Goal: Find specific page/section: Find specific page/section

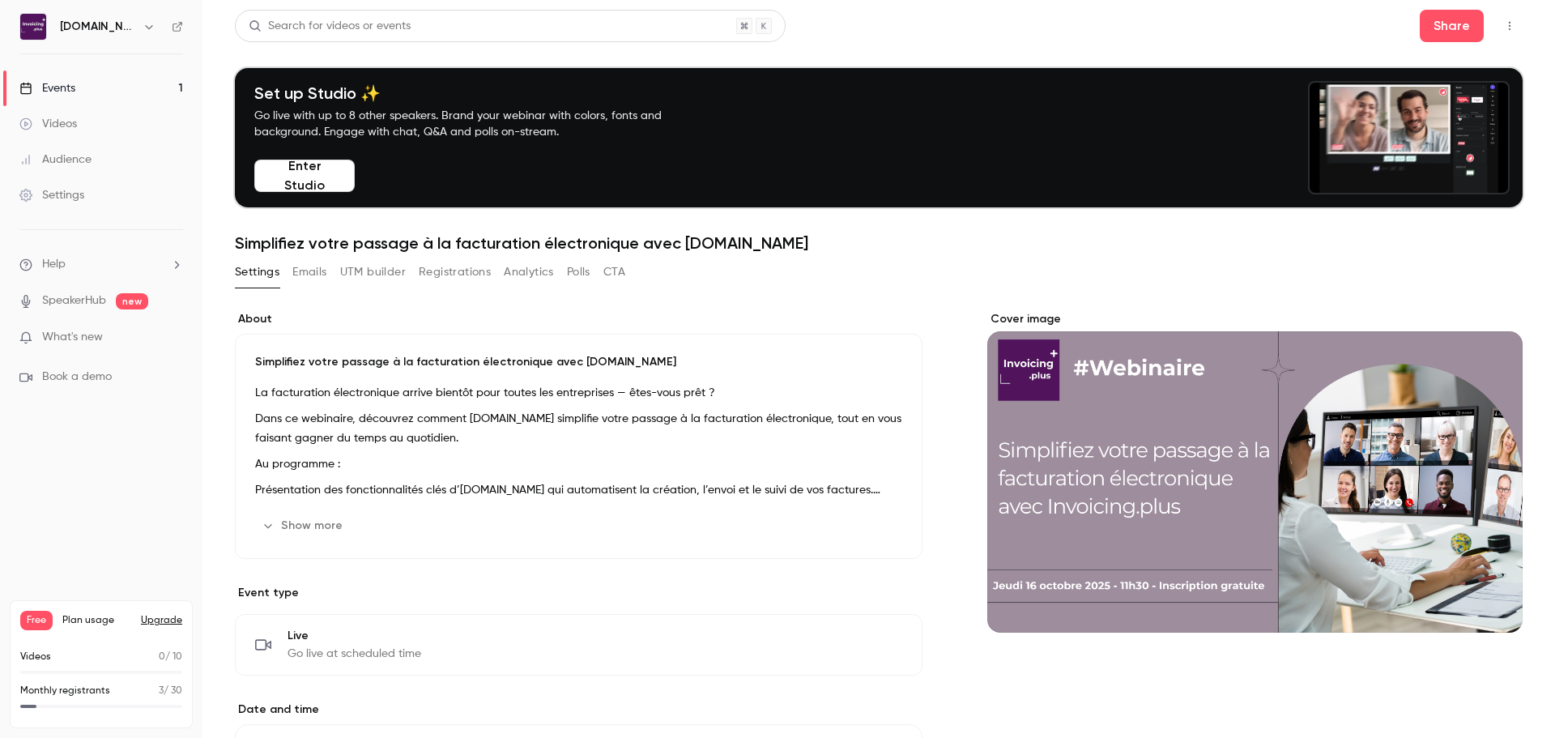
click at [74, 91] on div "Events" at bounding box center [47, 88] width 56 height 16
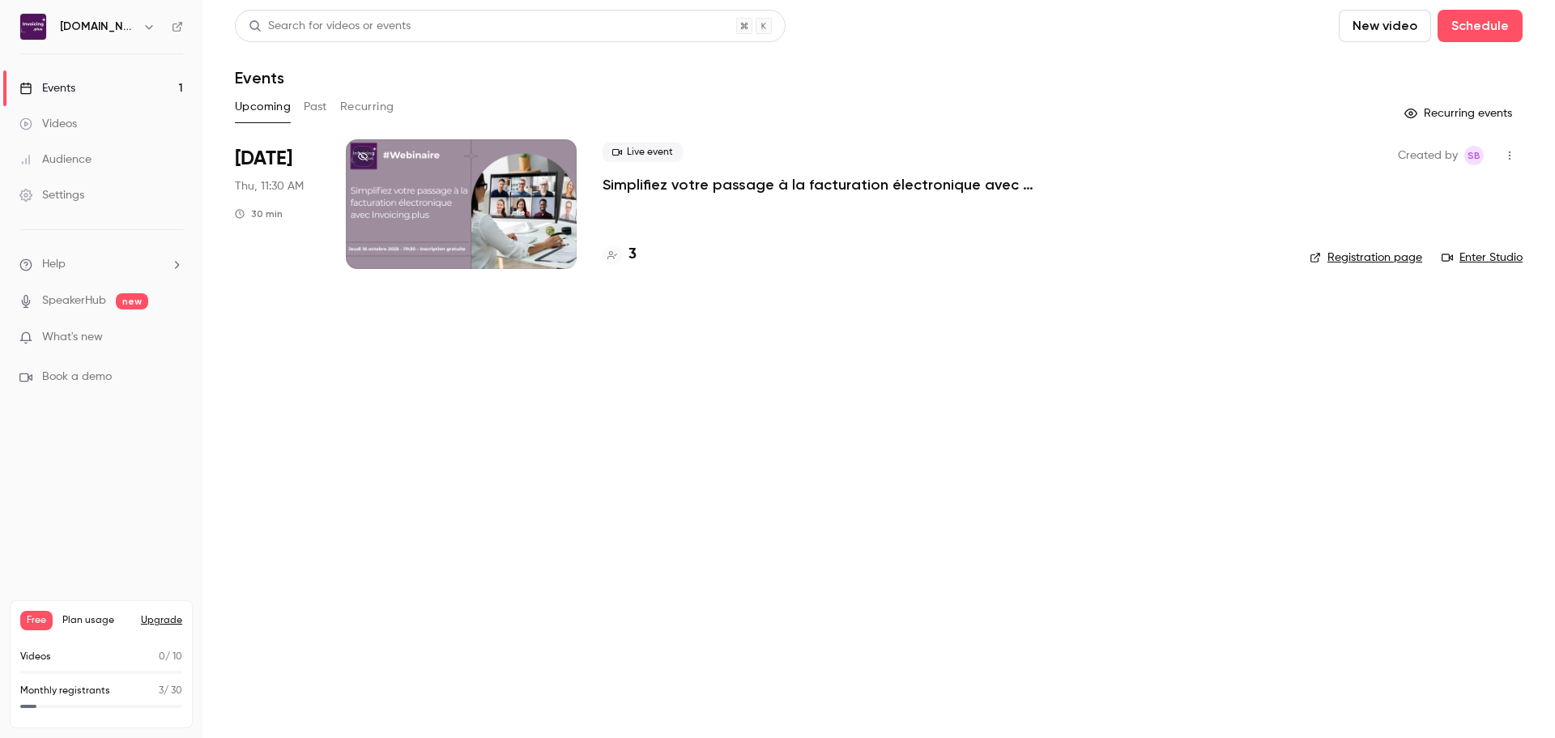
click at [636, 262] on h4 "3" at bounding box center [632, 255] width 8 height 22
